Goal: Transaction & Acquisition: Purchase product/service

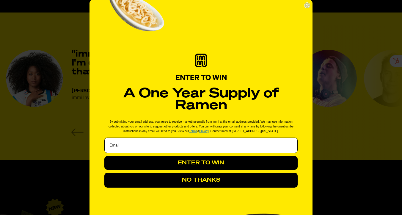
click at [204, 183] on button "NO THANKS" at bounding box center [200, 180] width 193 height 15
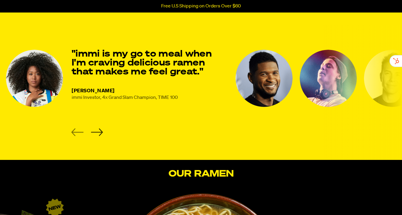
click at [99, 130] on icon "Next slide" at bounding box center [97, 132] width 12 height 8
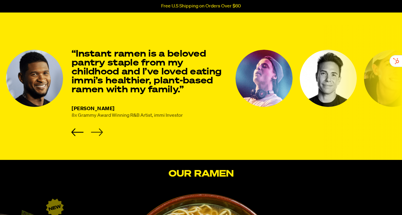
click at [99, 130] on icon "Next slide" at bounding box center [97, 132] width 12 height 8
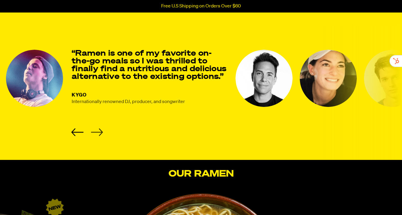
click at [99, 130] on icon "Next slide" at bounding box center [97, 132] width 12 height 8
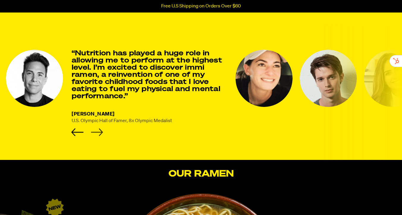
click at [99, 130] on icon "Next slide" at bounding box center [97, 132] width 12 height 8
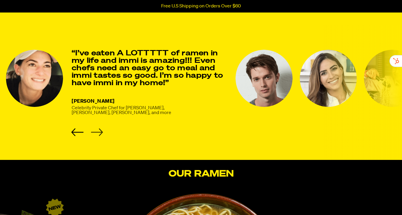
click at [99, 130] on icon "Next slide" at bounding box center [97, 132] width 12 height 8
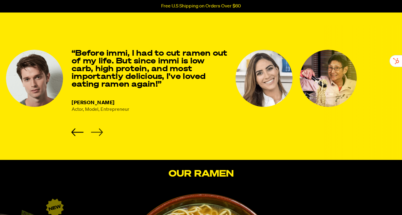
click at [99, 130] on icon "Next slide" at bounding box center [97, 132] width 12 height 8
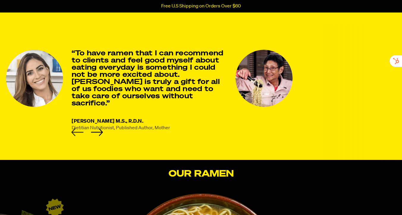
click at [77, 132] on icon "Previous slide" at bounding box center [77, 132] width 12 height 8
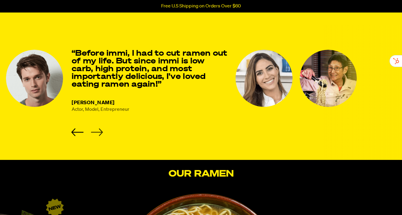
click at [95, 130] on icon "Next slide" at bounding box center [97, 132] width 12 height 8
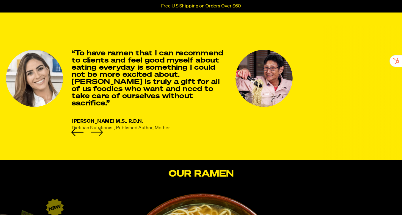
click at [95, 130] on icon "Next slide" at bounding box center [97, 132] width 12 height 8
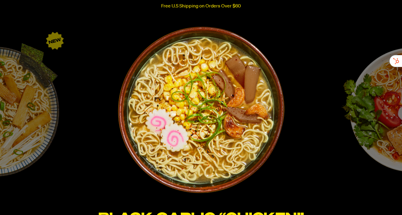
scroll to position [982, 0]
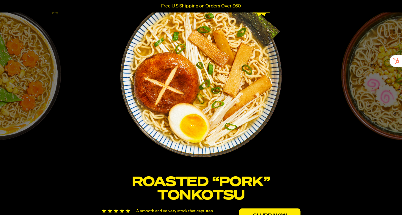
scroll to position [1014, 0]
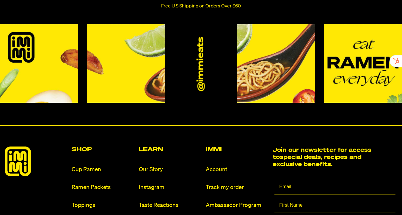
scroll to position [2638, 0]
